Goal: Task Accomplishment & Management: Manage account settings

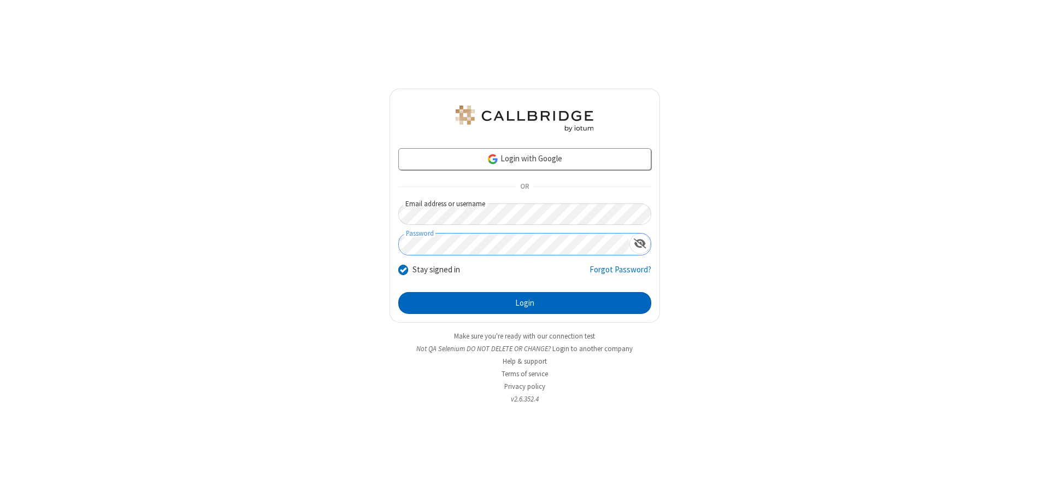
click at [525, 303] on button "Login" at bounding box center [524, 303] width 253 height 22
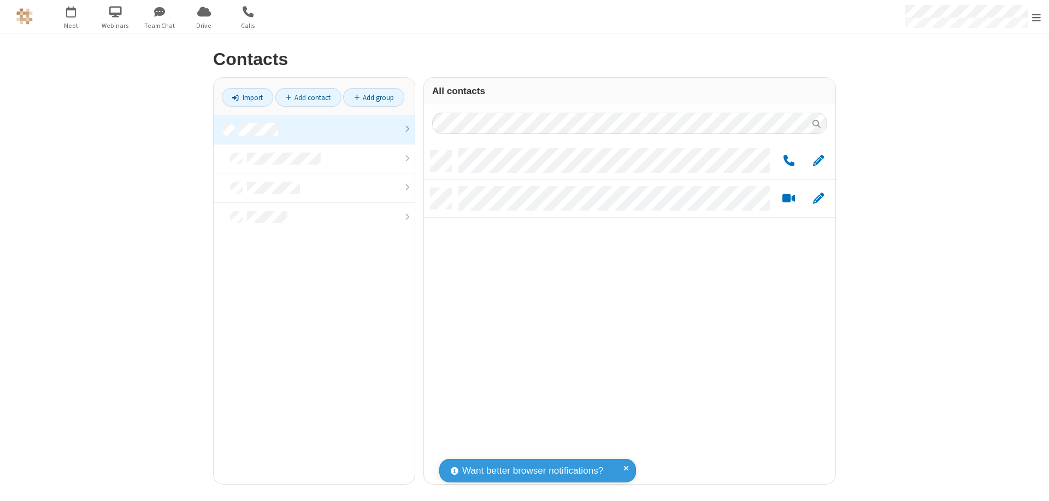
scroll to position [333, 403]
click at [314, 129] on link at bounding box center [314, 130] width 201 height 30
click at [374, 97] on link "Add group" at bounding box center [373, 97] width 61 height 19
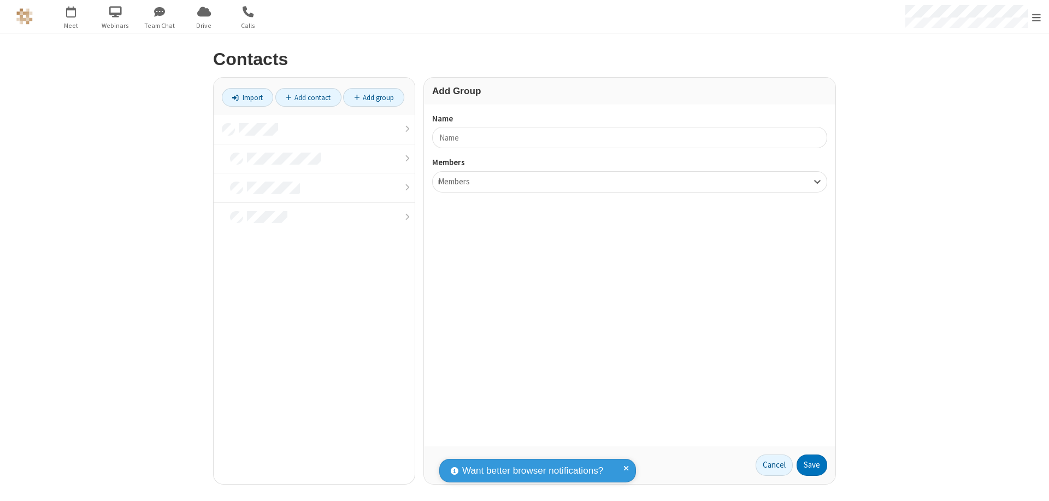
type input "name17"
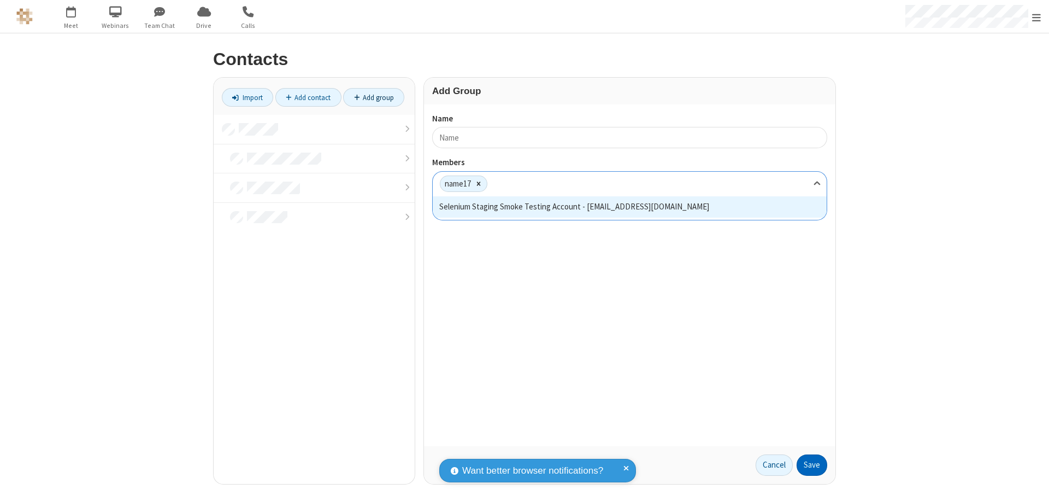
click at [812, 464] on button "Save" at bounding box center [812, 465] width 31 height 22
